Goal: Navigation & Orientation: Find specific page/section

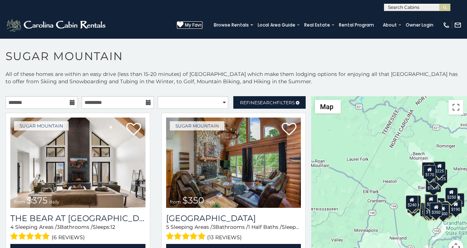
click at [183, 22] on icon at bounding box center [180, 24] width 7 height 7
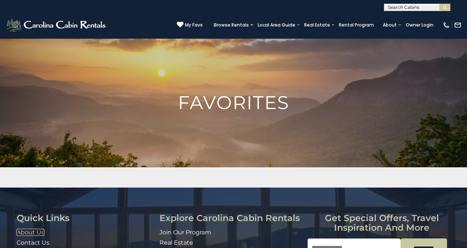
click at [20, 231] on link "About Us" at bounding box center [31, 232] width 28 height 7
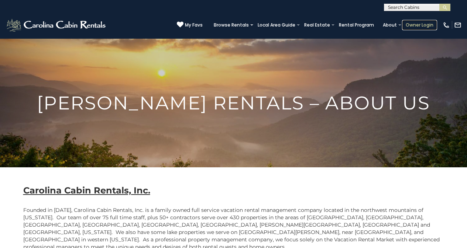
click at [410, 21] on link "Owner Login" at bounding box center [419, 25] width 35 height 10
